Goal: Transaction & Acquisition: Book appointment/travel/reservation

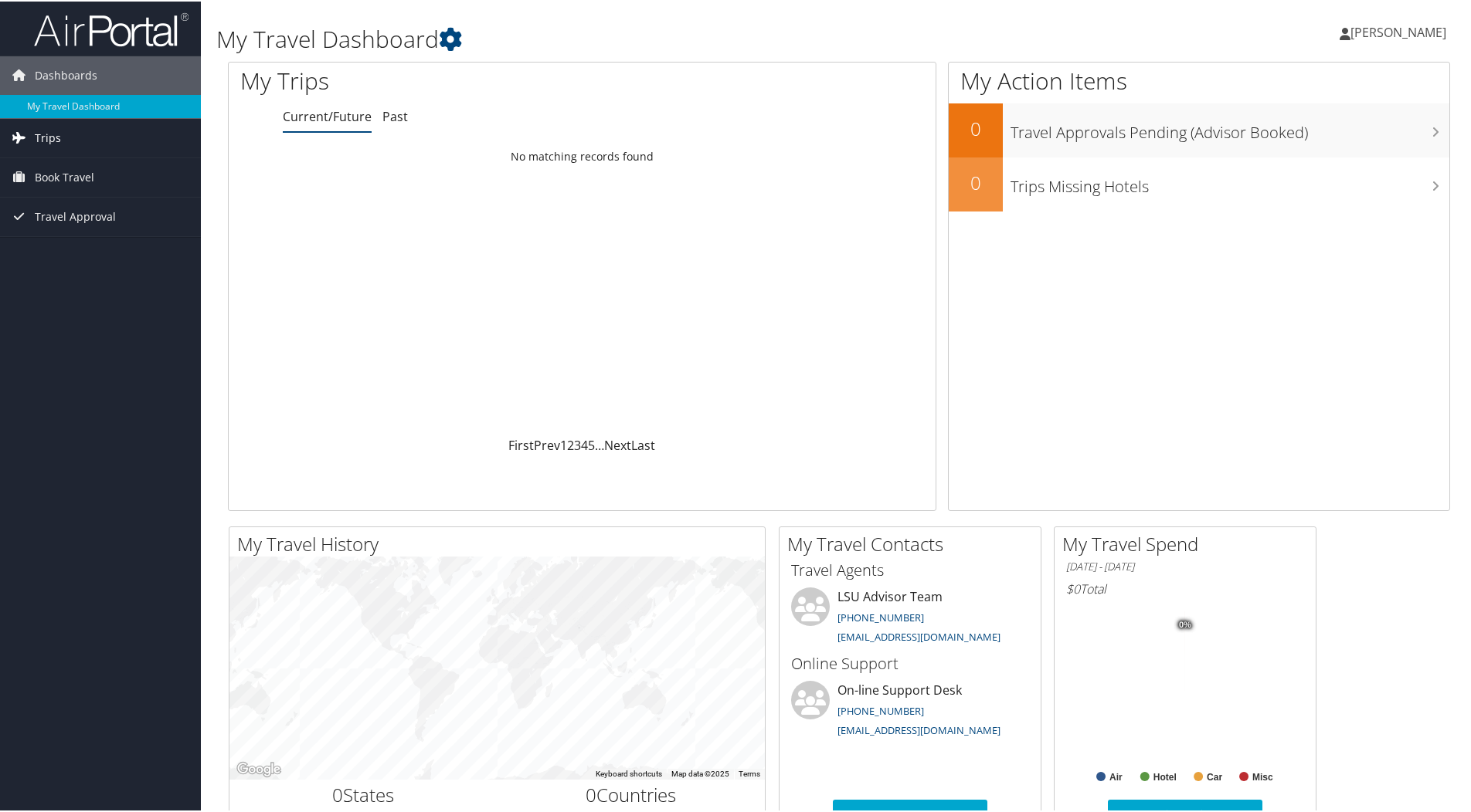
click at [40, 134] on span "Trips" at bounding box center [48, 136] width 26 height 38
click at [70, 165] on link "Current/Future Trips" at bounding box center [100, 167] width 201 height 23
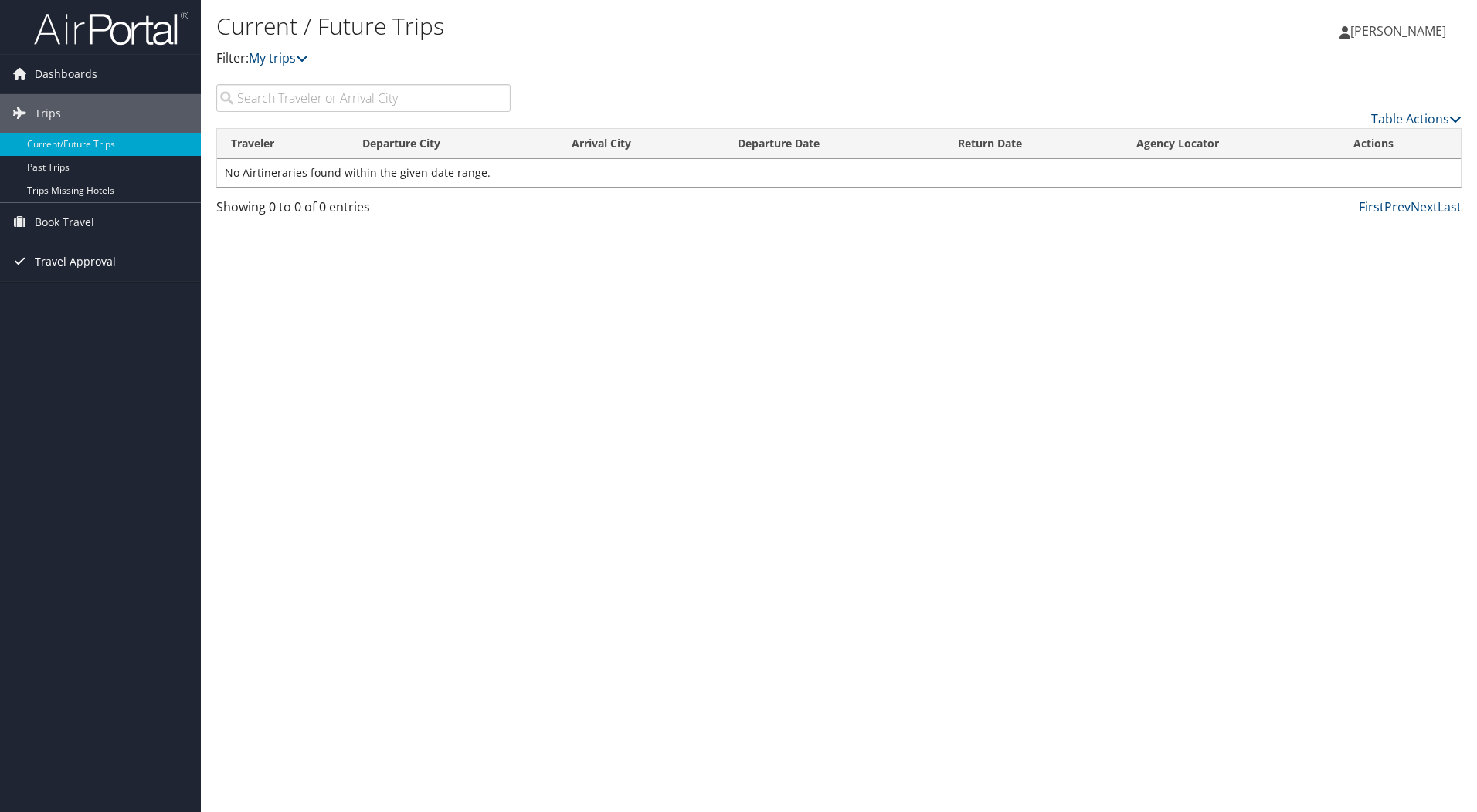
click at [41, 261] on span "Travel Approval" at bounding box center [76, 261] width 81 height 38
click at [96, 313] on link "Approved Trips" at bounding box center [100, 316] width 201 height 23
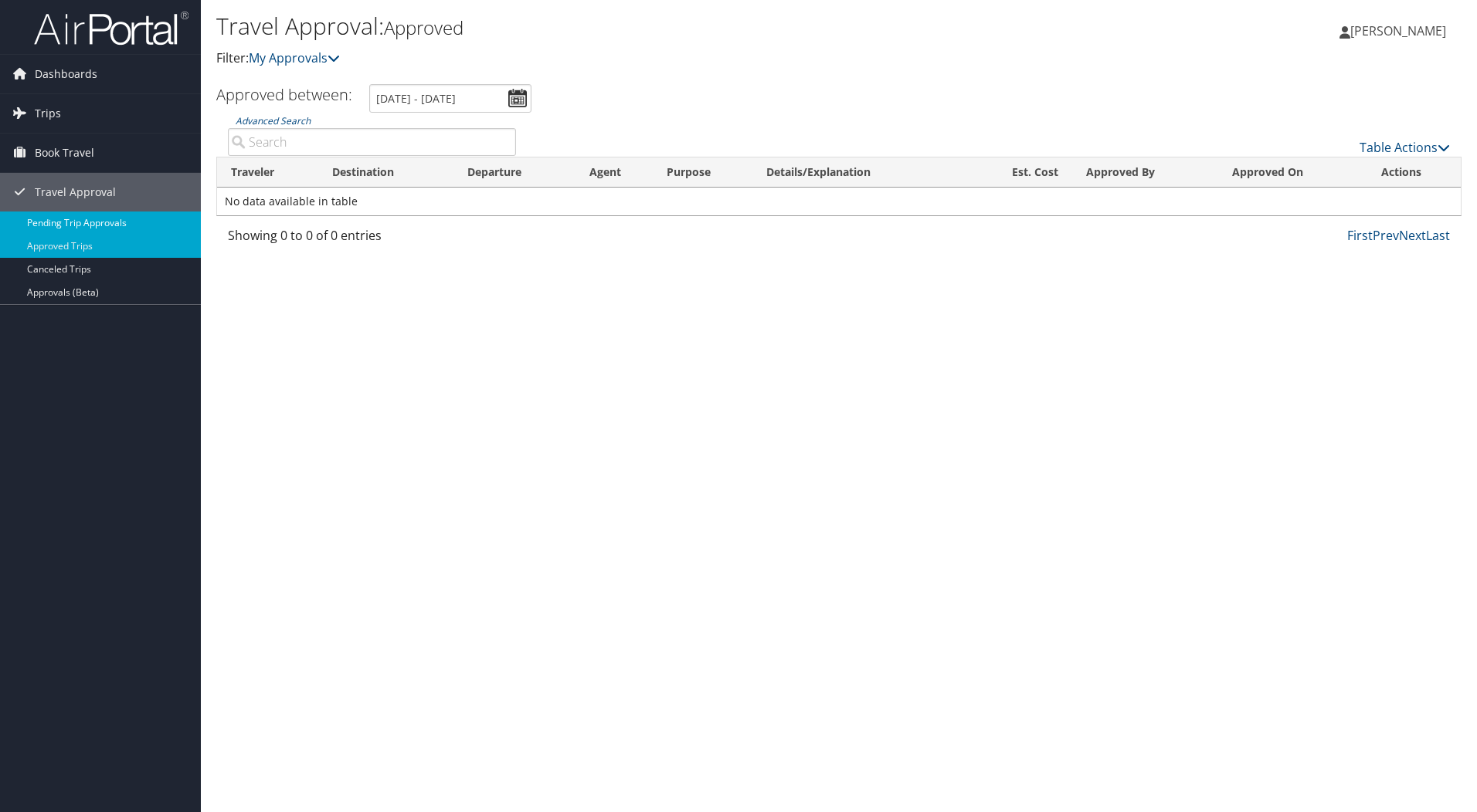
click at [73, 221] on link "Pending Trip Approvals" at bounding box center [100, 222] width 201 height 23
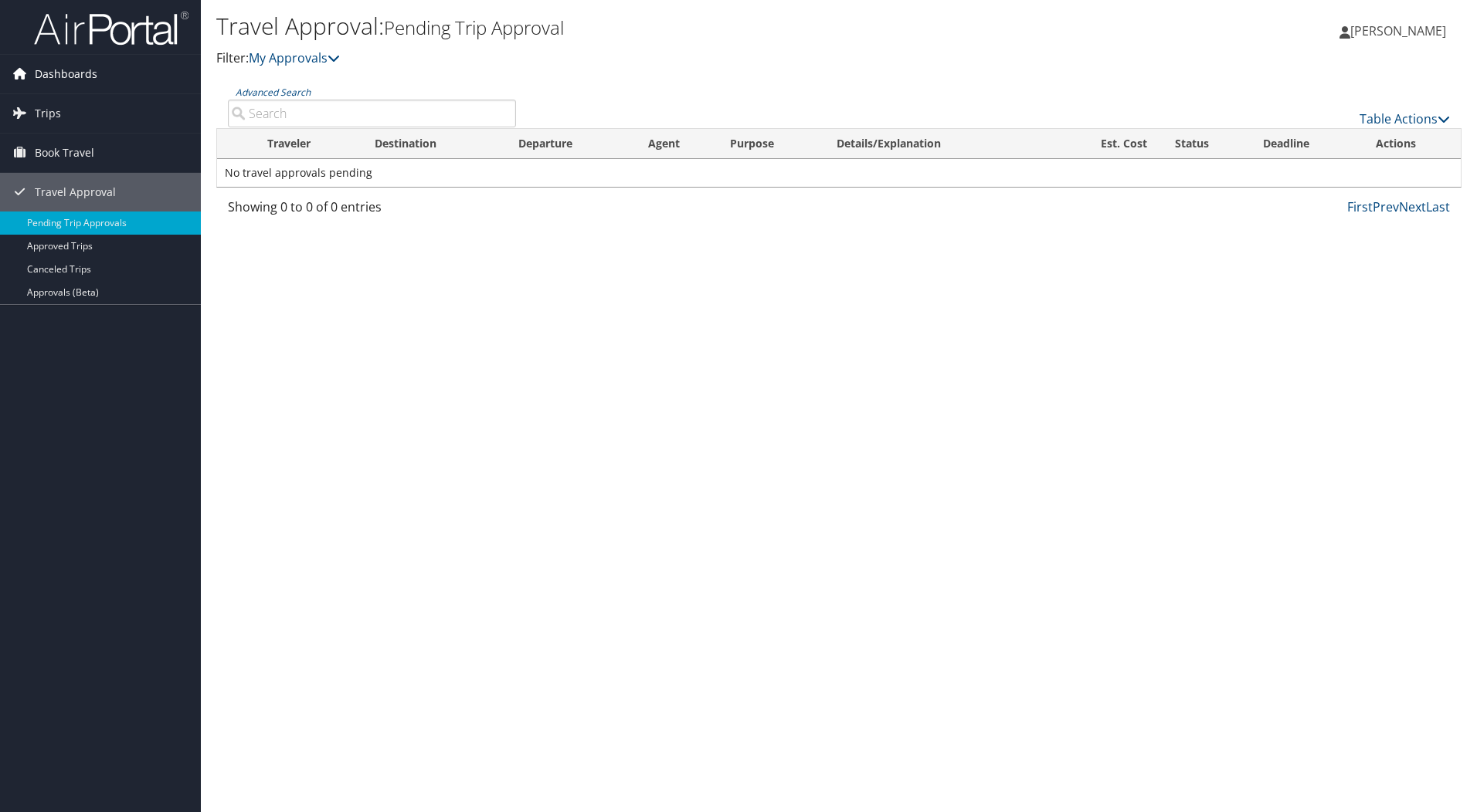
click at [69, 76] on span "Dashboards" at bounding box center [66, 74] width 62 height 38
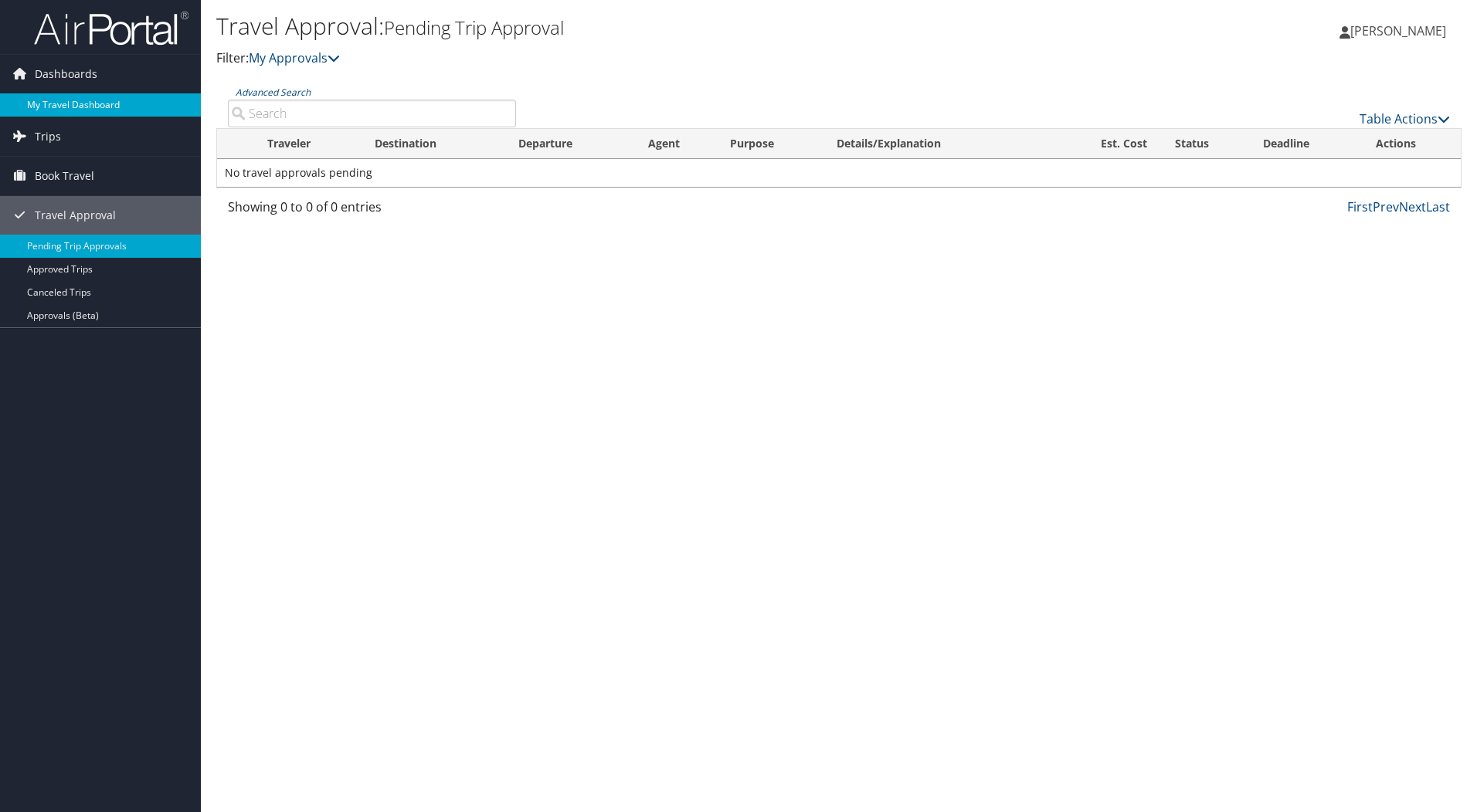
click at [66, 110] on link "My Travel Dashboard" at bounding box center [100, 104] width 201 height 23
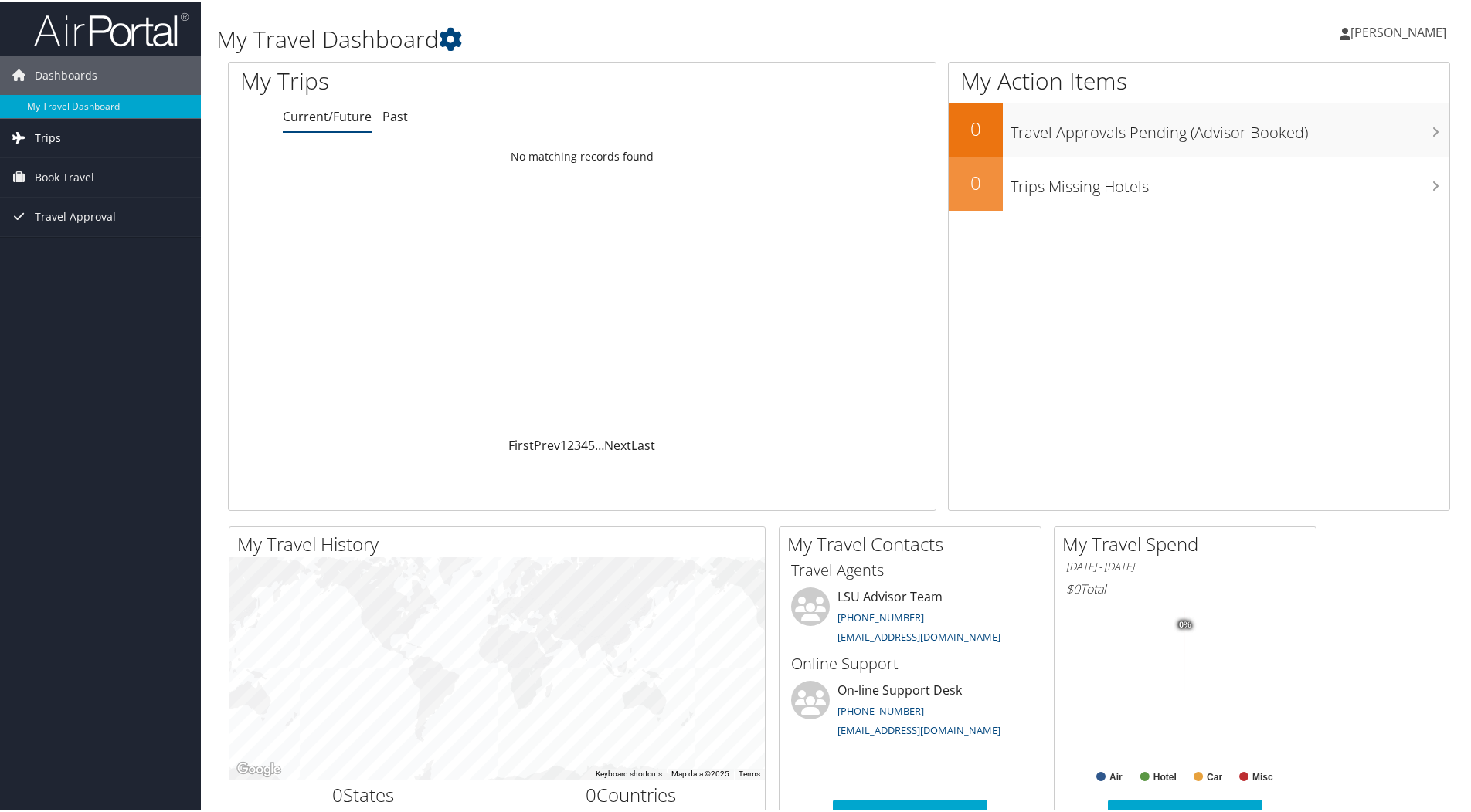
click at [69, 124] on link "Trips" at bounding box center [100, 136] width 201 height 38
click at [66, 158] on link "Current/Future Trips" at bounding box center [100, 167] width 201 height 23
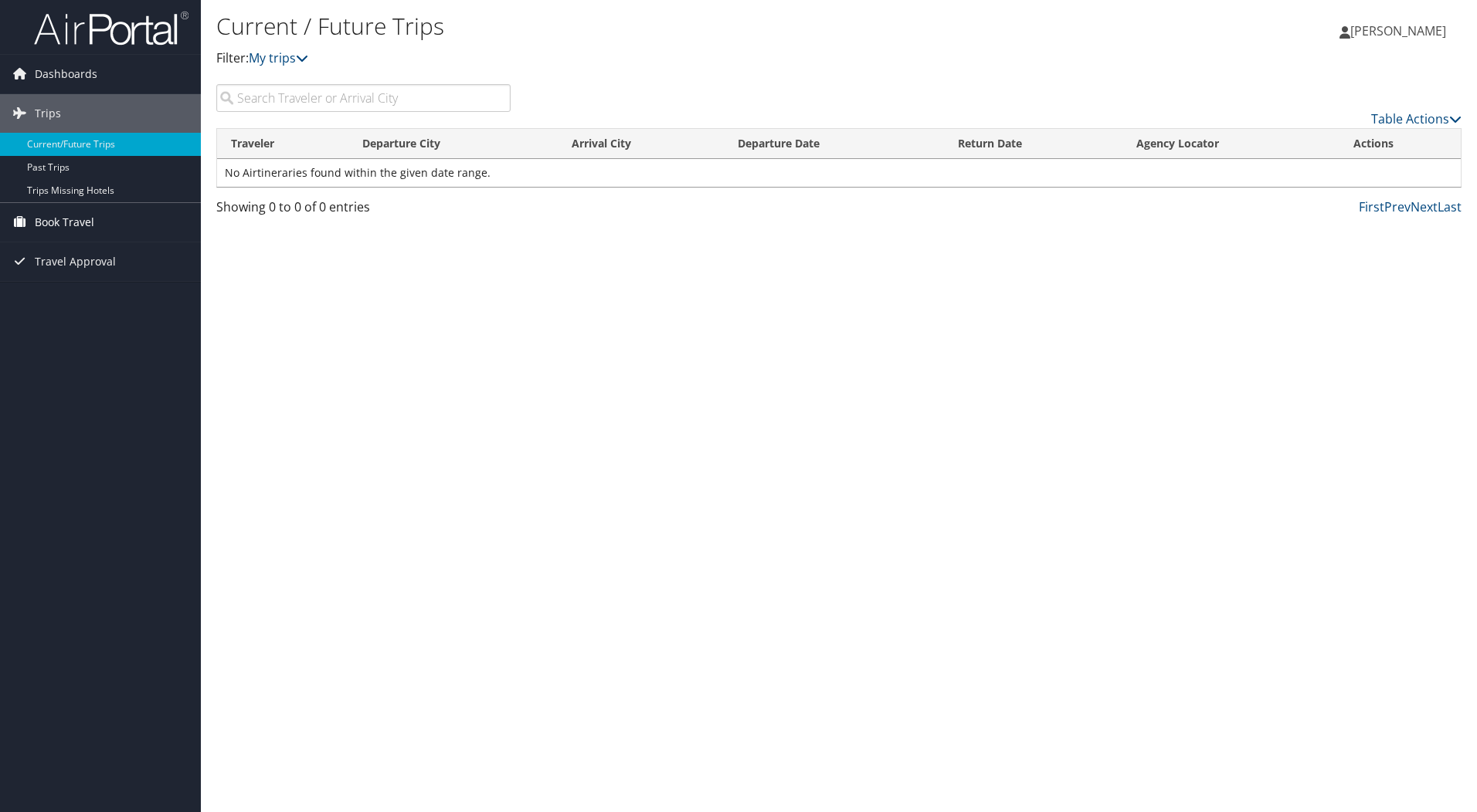
click at [53, 224] on span "Book Travel" at bounding box center [65, 222] width 60 height 38
click at [77, 284] on link "Book/Manage Online Trips" at bounding box center [100, 276] width 201 height 23
click at [1181, 440] on div "Current / Future Trips Filter: My trips [PERSON_NAME] [PERSON_NAME] My Settings…" at bounding box center [839, 406] width 1276 height 812
click at [18, 308] on icon at bounding box center [19, 307] width 23 height 23
click at [42, 74] on span "Dashboards" at bounding box center [66, 74] width 62 height 38
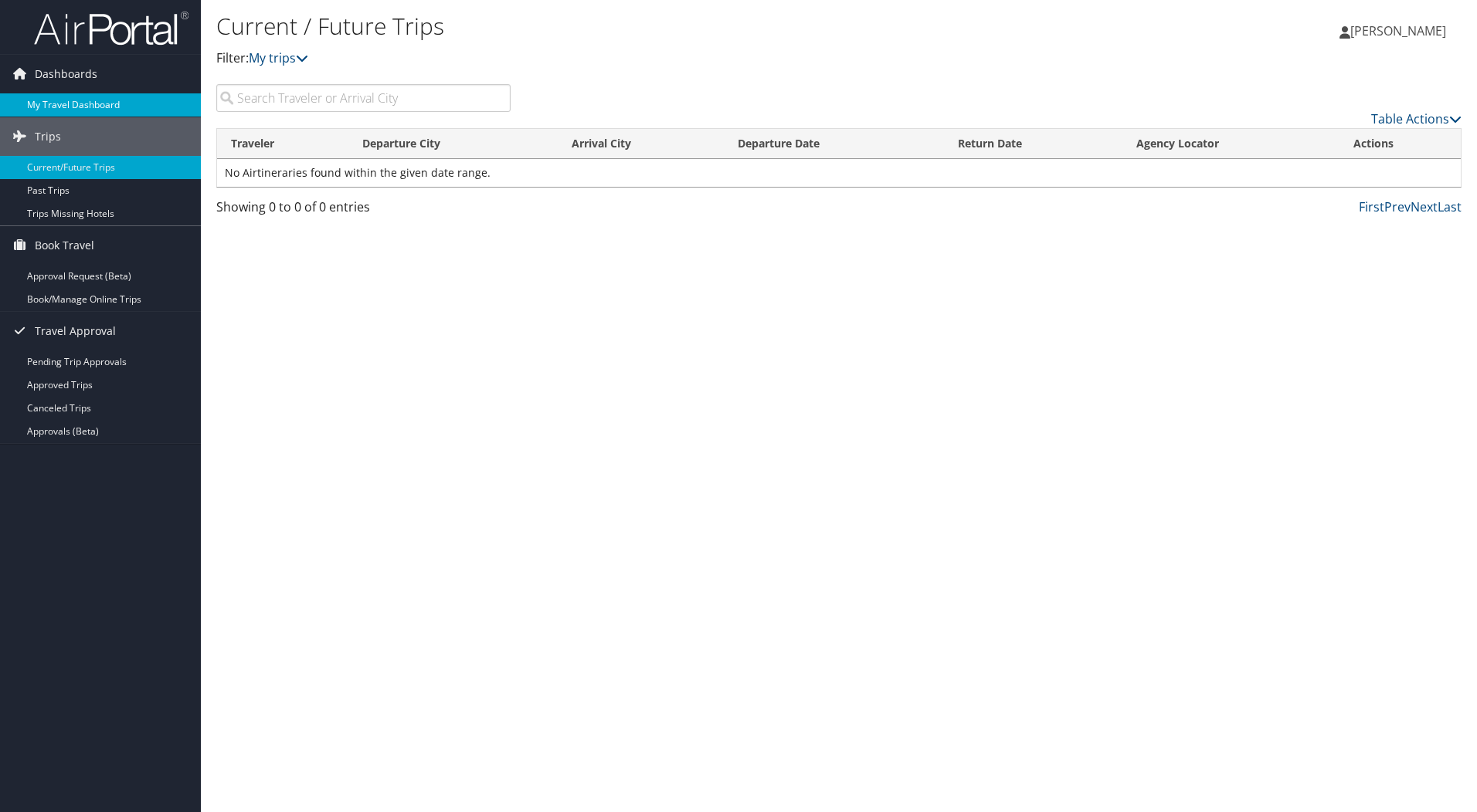
click at [77, 113] on link "My Travel Dashboard" at bounding box center [100, 104] width 201 height 23
